Goal: Task Accomplishment & Management: Use online tool/utility

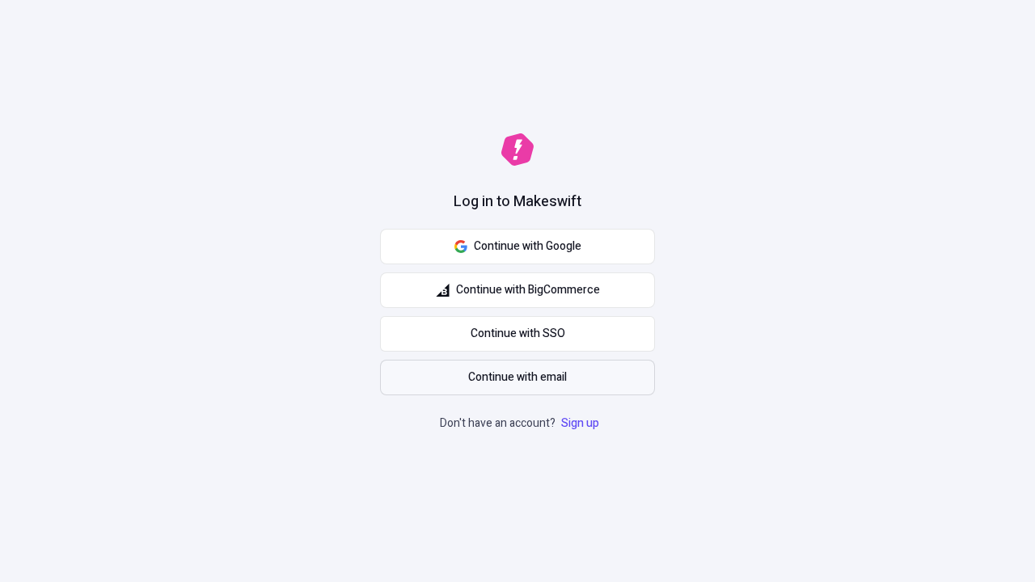
click at [517, 378] on span "Continue with email" at bounding box center [517, 378] width 99 height 18
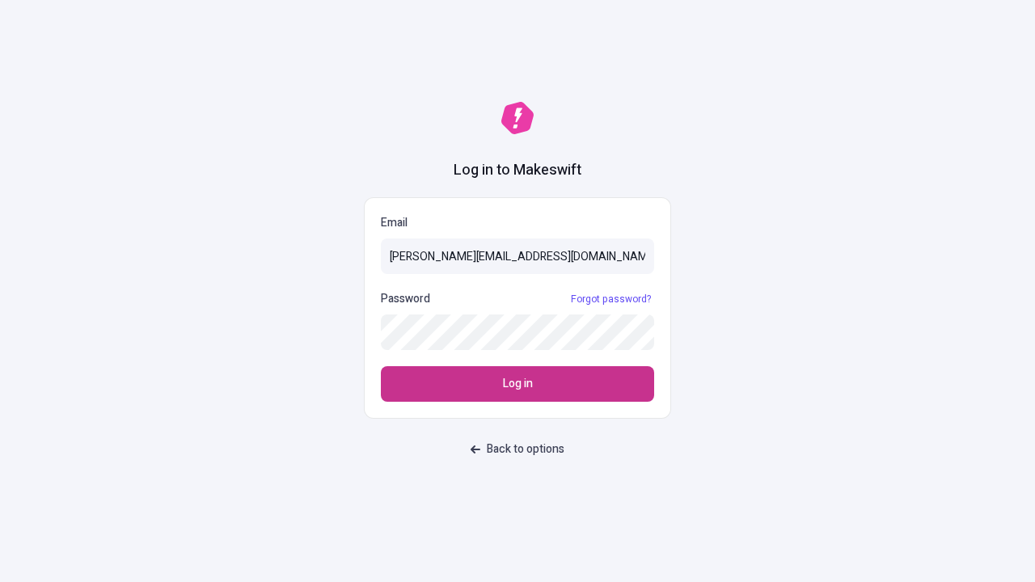
click at [517, 384] on span "Log in" at bounding box center [518, 384] width 30 height 18
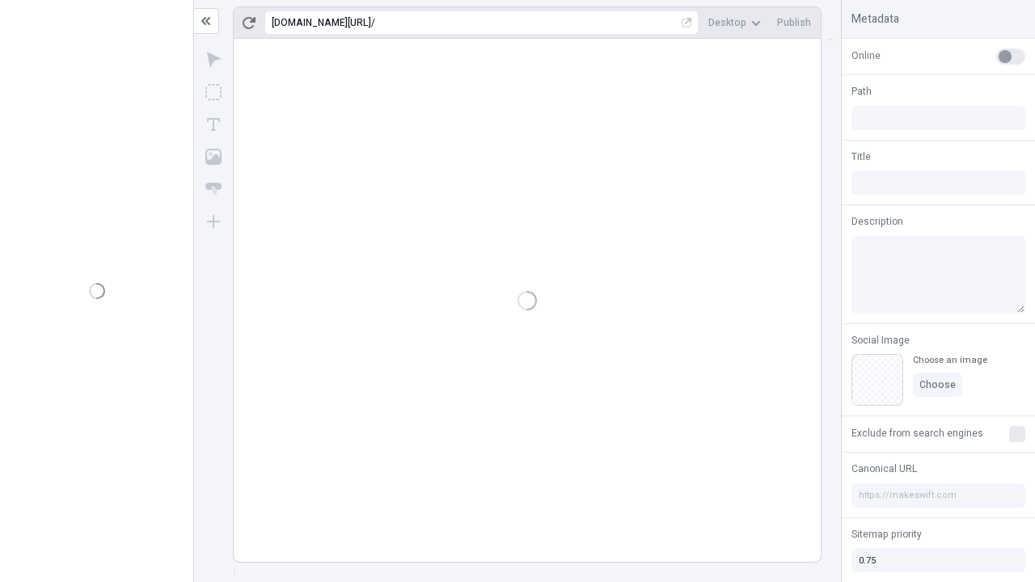
type input "/deep-link-acidus"
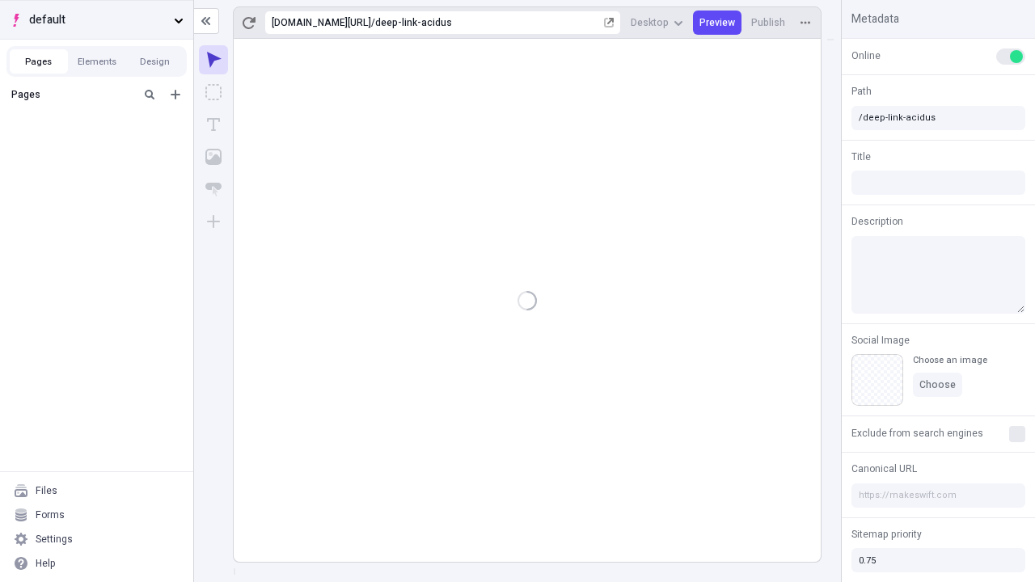
click at [96, 19] on span "default" at bounding box center [98, 20] width 138 height 18
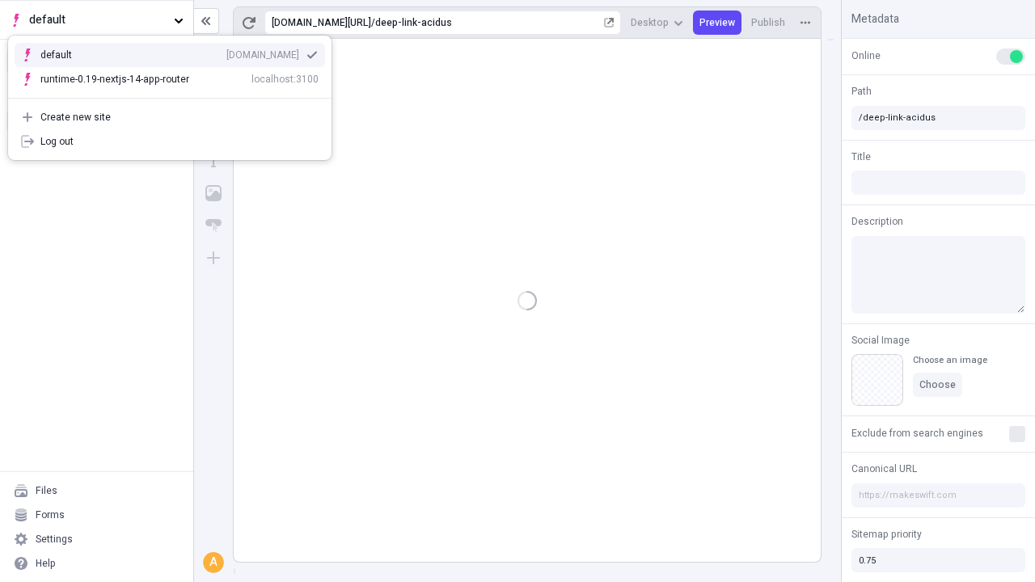
click at [226, 52] on div "[DOMAIN_NAME]" at bounding box center [262, 55] width 73 height 13
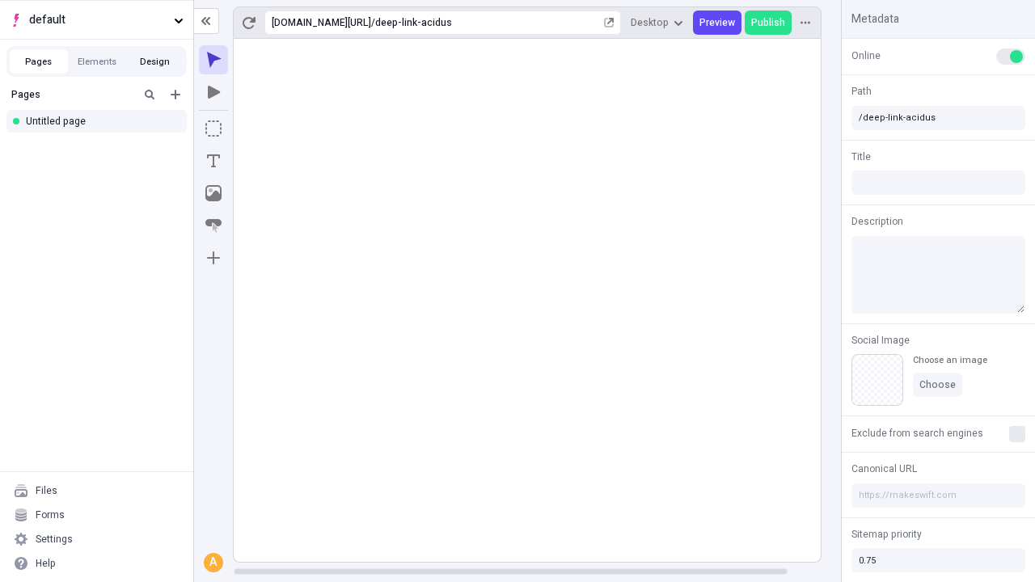
click at [154, 61] on button "Design" at bounding box center [155, 61] width 58 height 24
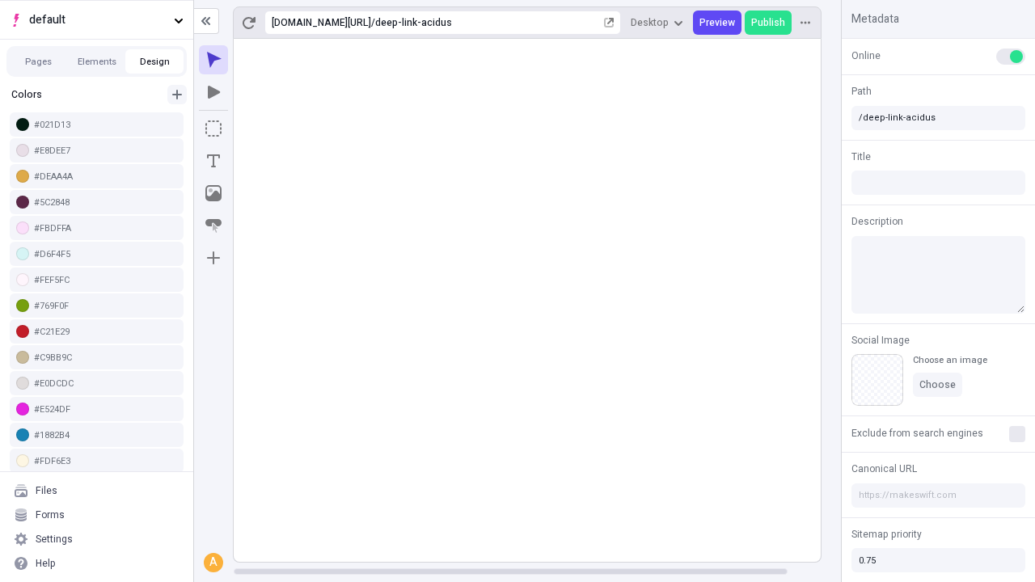
click at [177, 95] on icon "button" at bounding box center [177, 95] width 10 height 10
click at [160, 268] on span "Save" at bounding box center [159, 270] width 23 height 13
